Goal: Find specific page/section

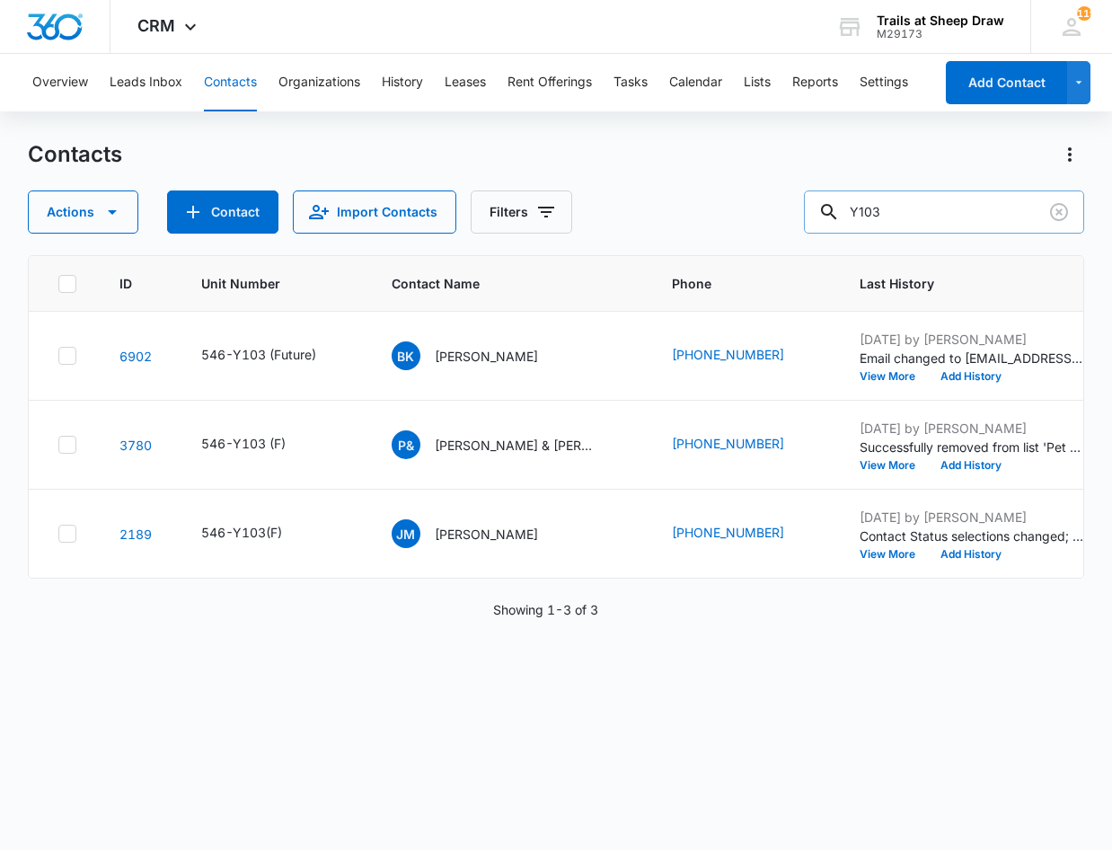
click at [910, 217] on input "Y103" at bounding box center [944, 211] width 280 height 43
type input "A306"
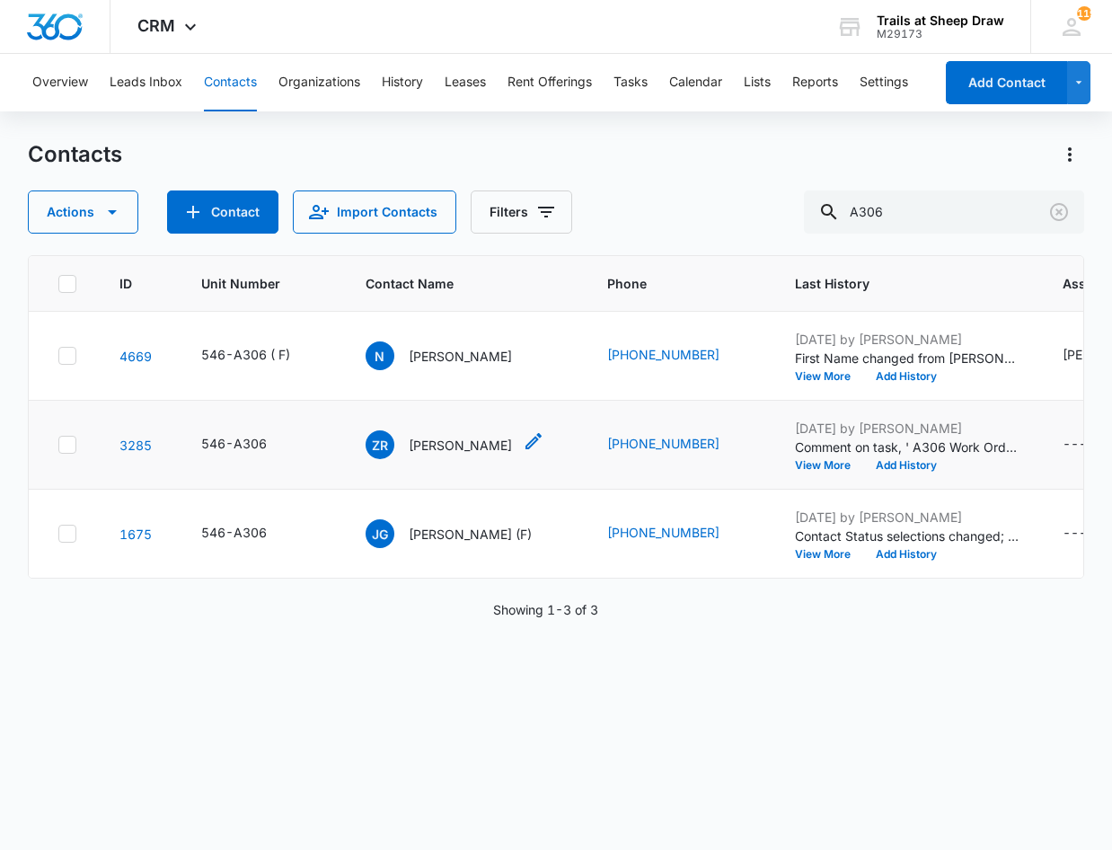
click at [459, 449] on p "[PERSON_NAME]" at bounding box center [460, 445] width 103 height 19
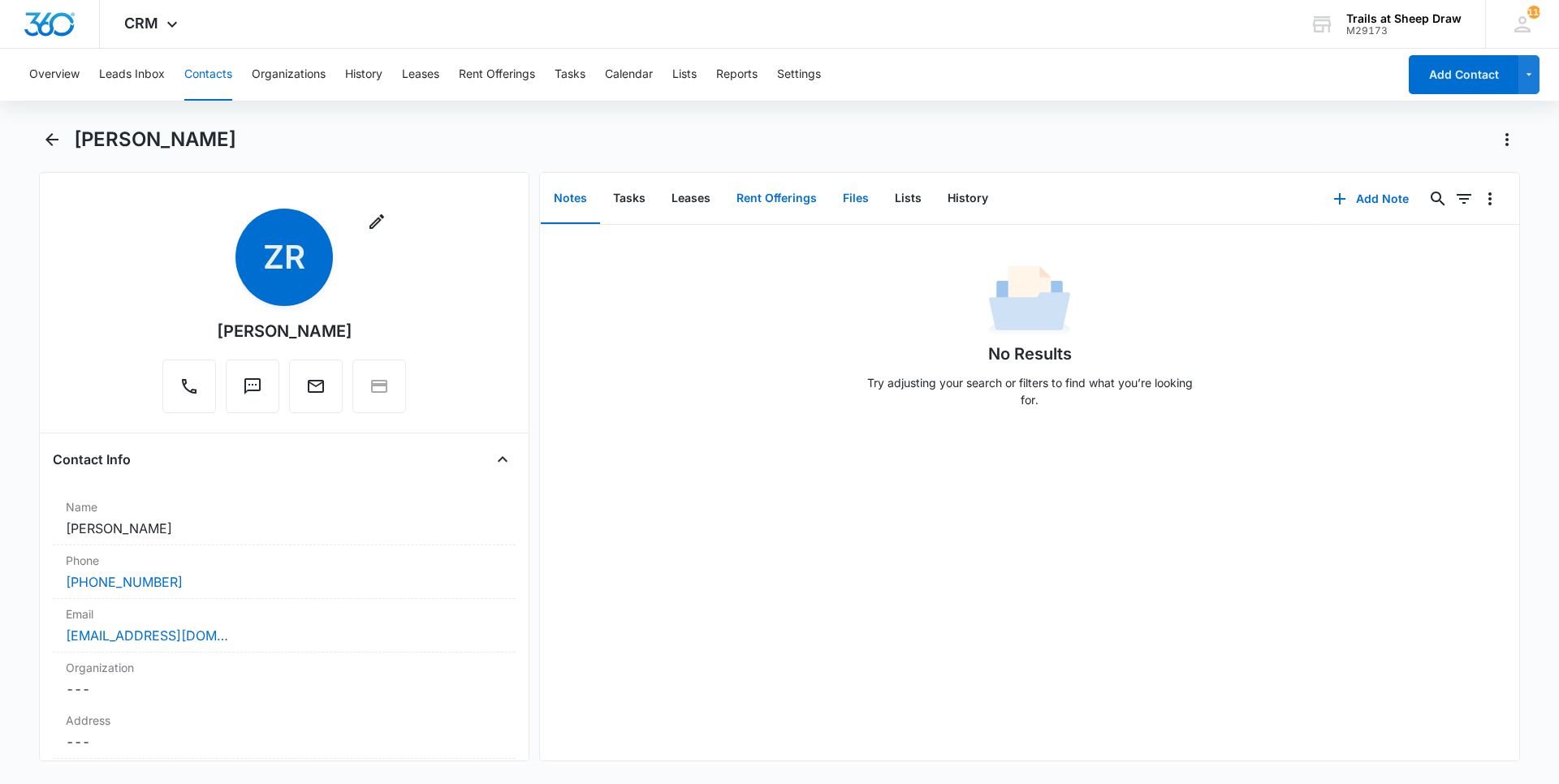
click at [837, 210] on div "Notes Tasks Leases Rent Offerings Files Lists History" at bounding box center [928, 198] width 777 height 51
click at [855, 199] on button "Files" at bounding box center [855, 199] width 52 height 51
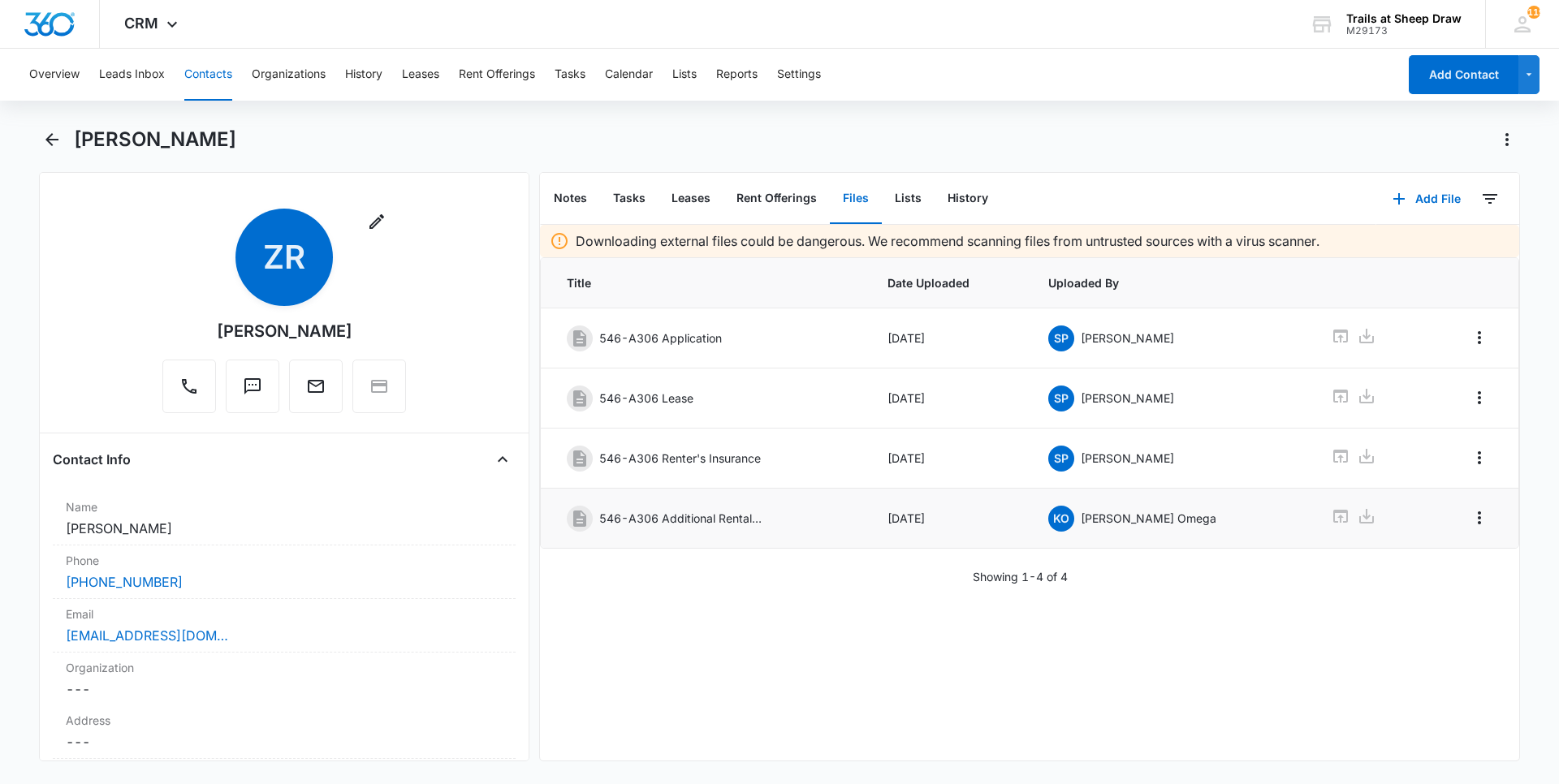
click at [1004, 518] on icon at bounding box center [1340, 516] width 20 height 20
